Goal: Task Accomplishment & Management: Complete application form

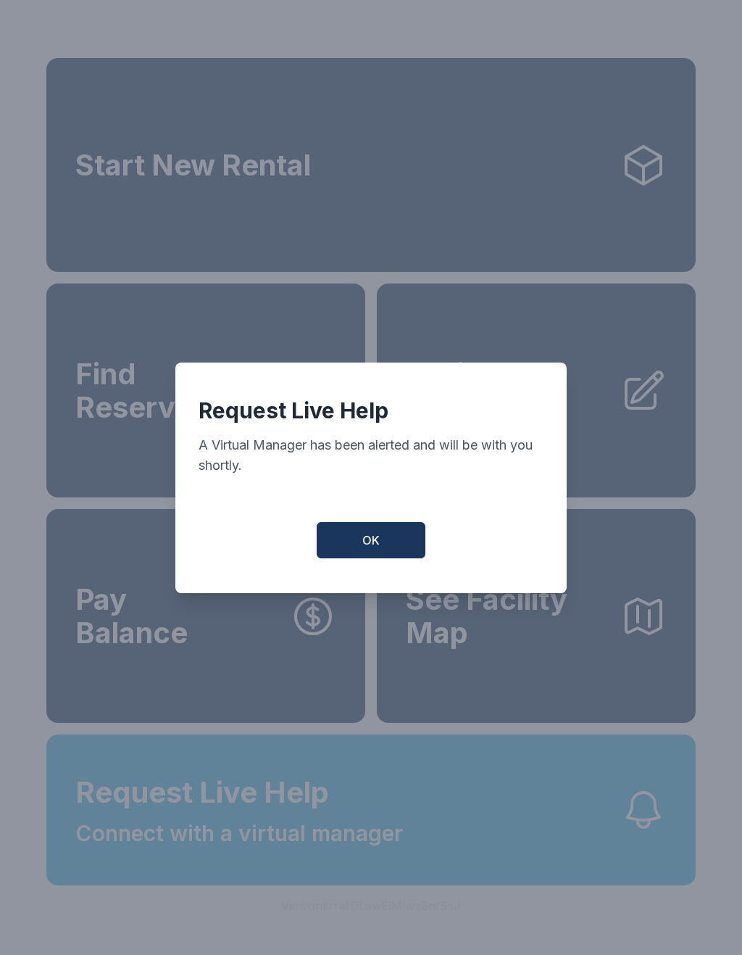
click at [405, 542] on button "OK" at bounding box center [371, 540] width 109 height 36
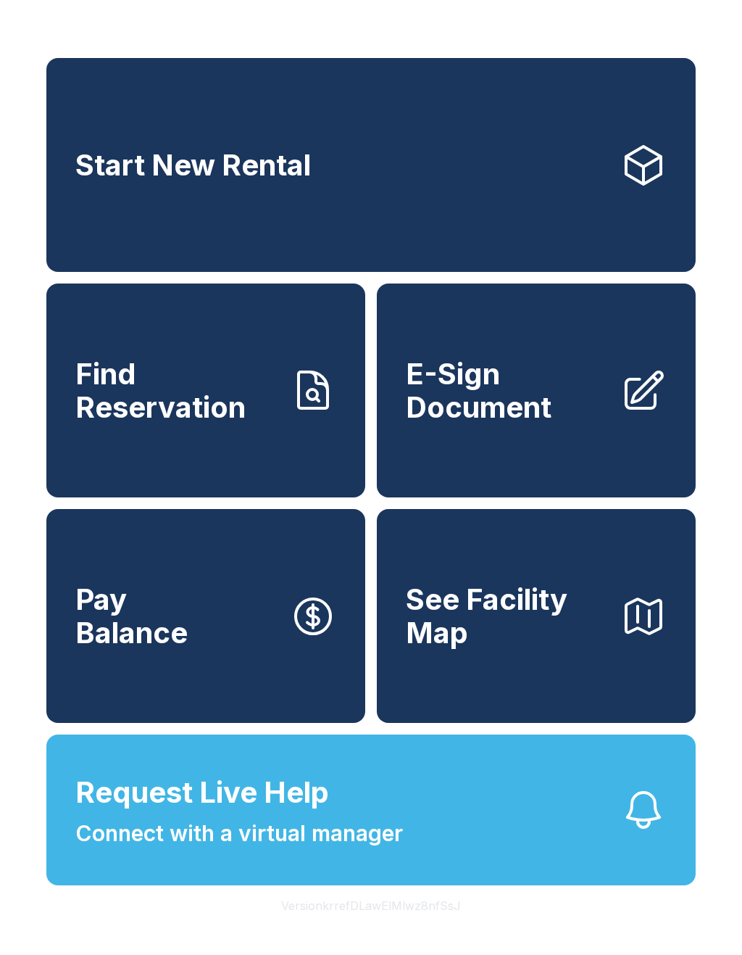
click at [369, 540] on span "OK" at bounding box center [371, 537] width 17 height 17
click at [609, 455] on link "E-Sign Document" at bounding box center [536, 391] width 319 height 214
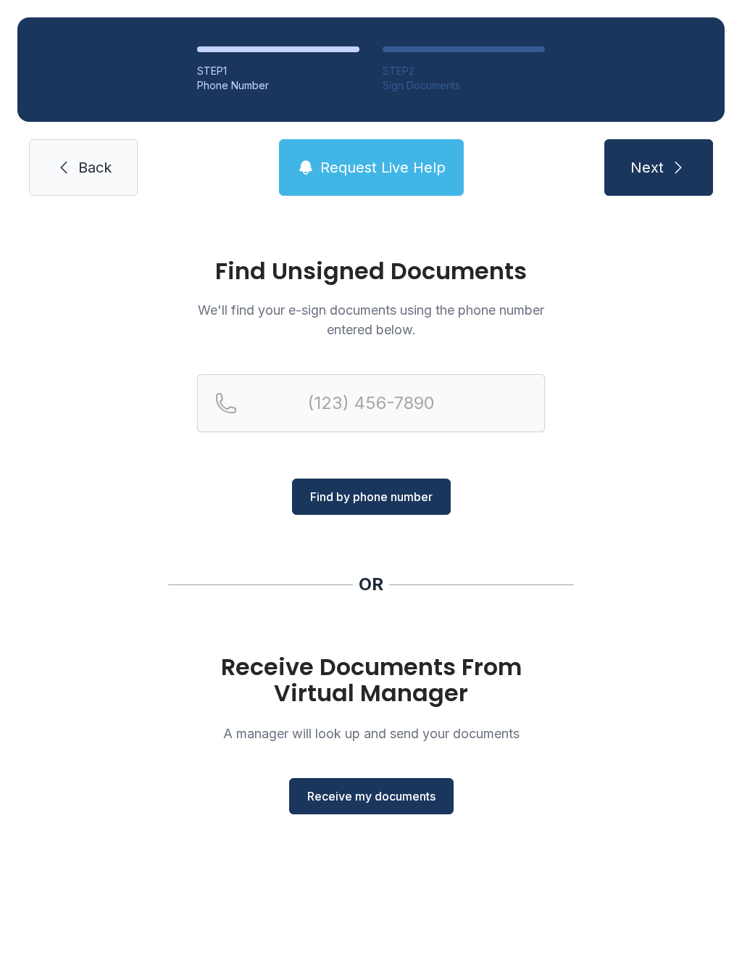
click at [107, 168] on span "Back" at bounding box center [94, 167] width 33 height 20
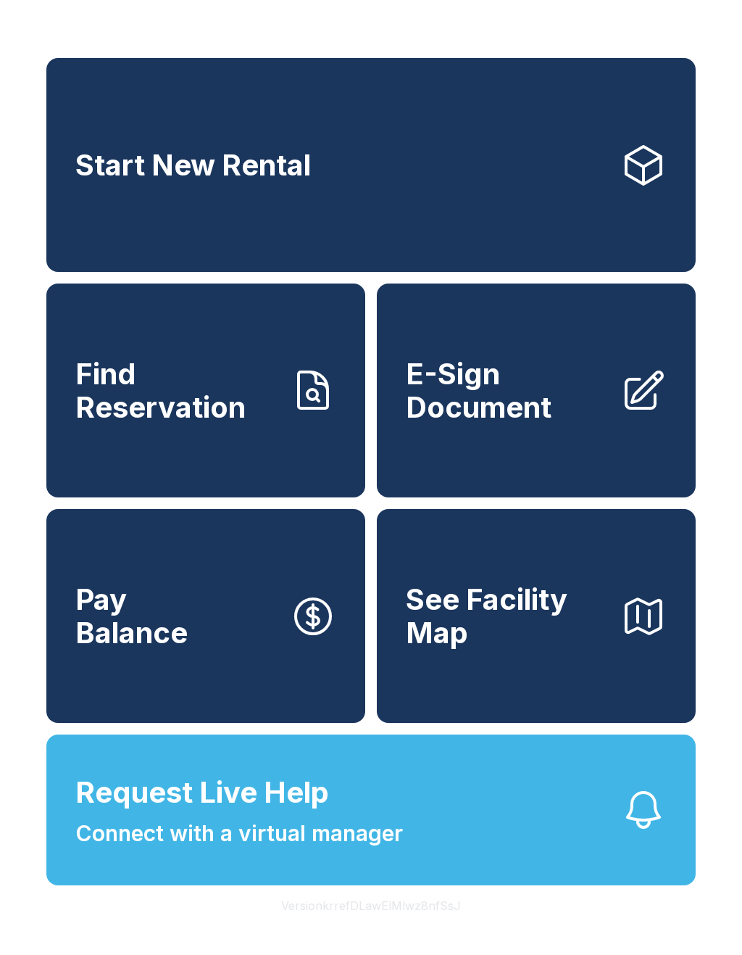
click at [231, 444] on link "Find Reservation" at bounding box center [205, 391] width 319 height 214
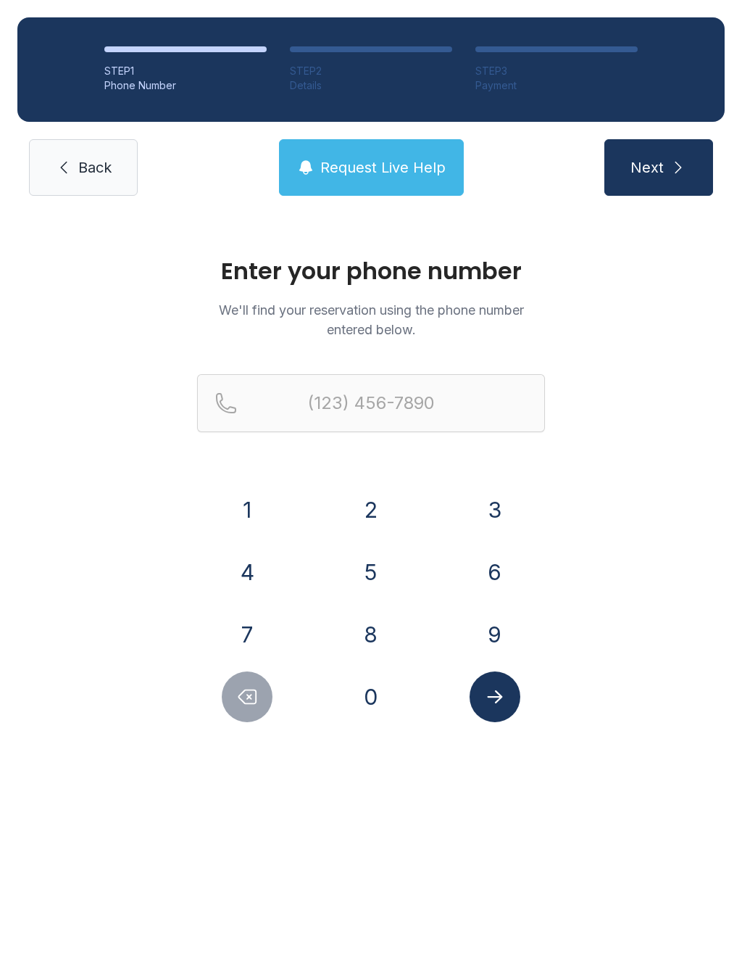
click at [84, 169] on span "Back" at bounding box center [94, 167] width 33 height 20
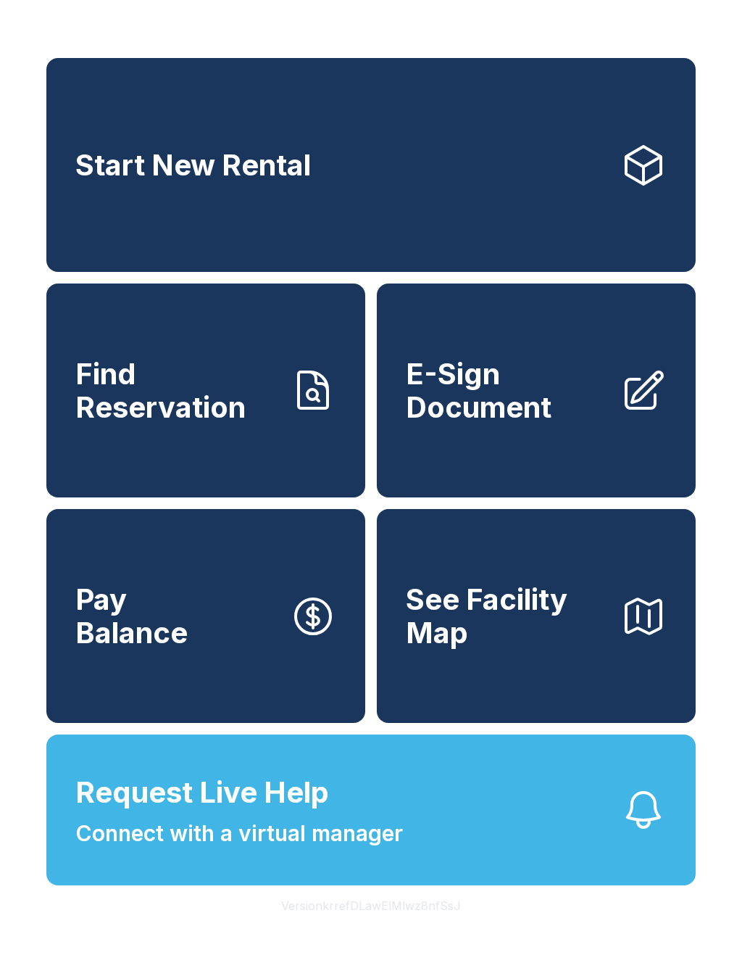
click at [507, 173] on link "Start New Rental" at bounding box center [371, 165] width 650 height 214
